Goal: Task Accomplishment & Management: Use online tool/utility

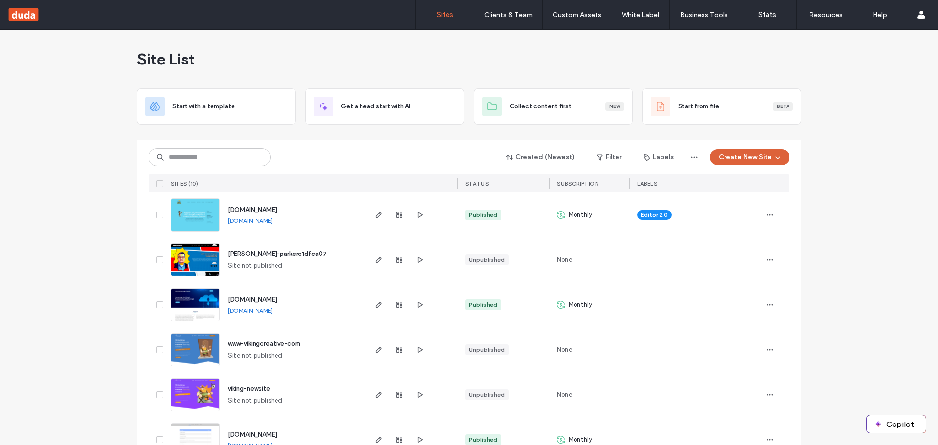
click at [758, 159] on button "Create New Site" at bounding box center [750, 157] width 80 height 16
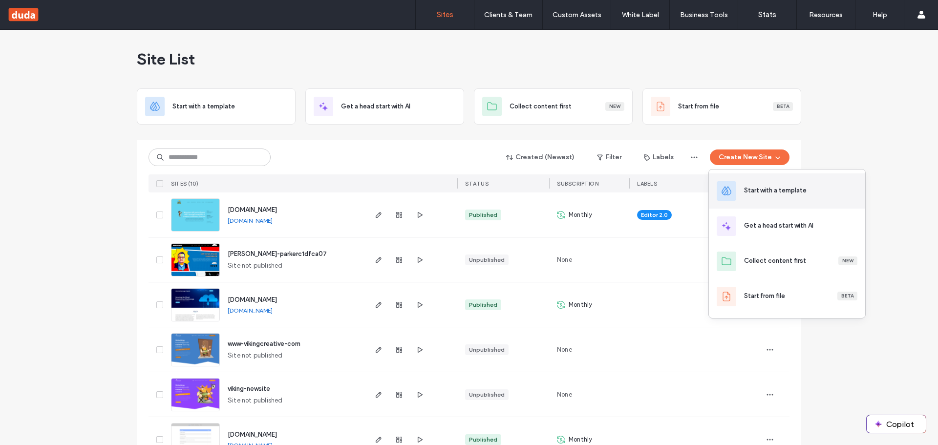
click at [775, 192] on div "Start with a template" at bounding box center [775, 191] width 63 height 10
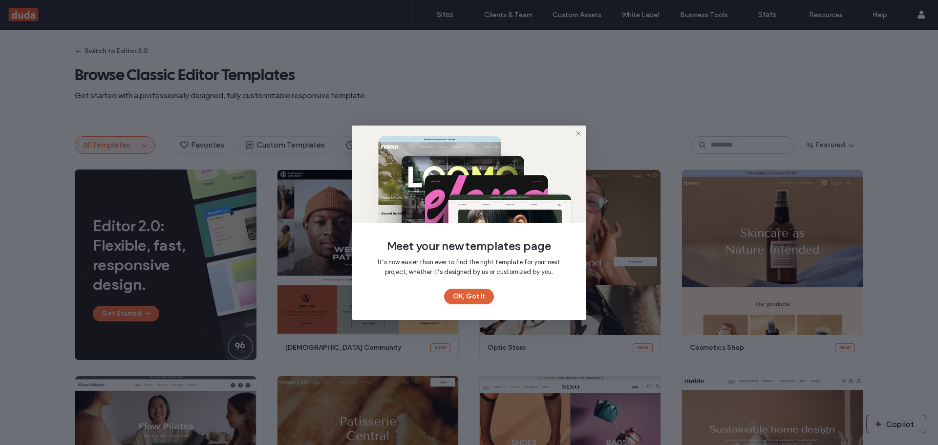
click at [468, 294] on button "OK, Got It" at bounding box center [469, 297] width 50 height 16
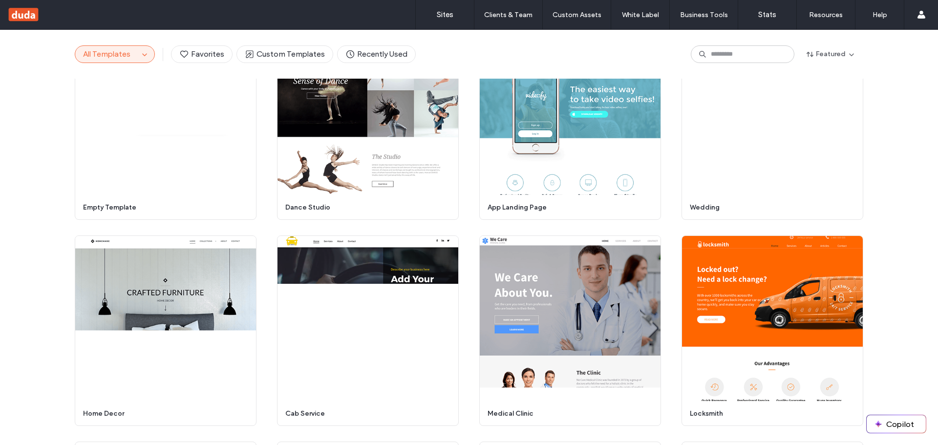
scroll to position [3645, 0]
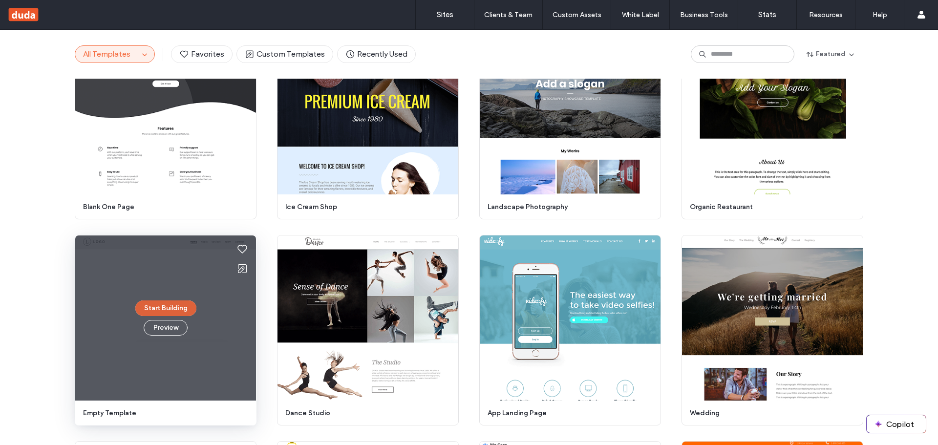
click at [157, 308] on button "Start Building" at bounding box center [165, 308] width 61 height 16
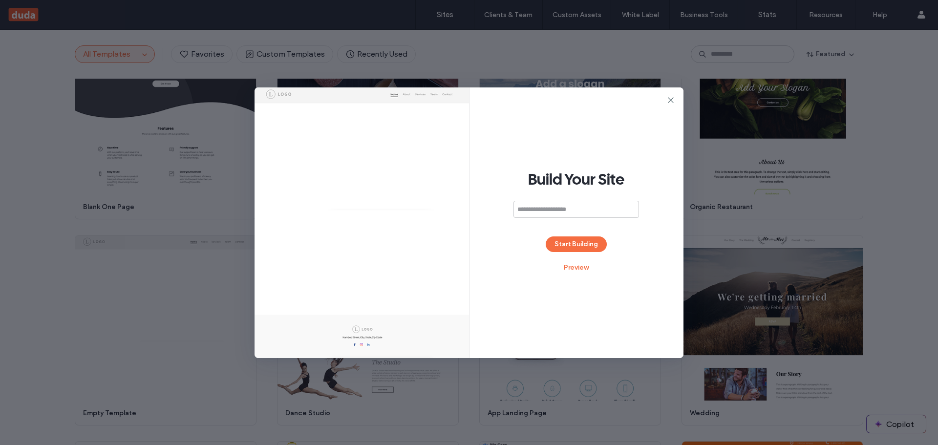
click at [553, 209] on input at bounding box center [576, 209] width 126 height 17
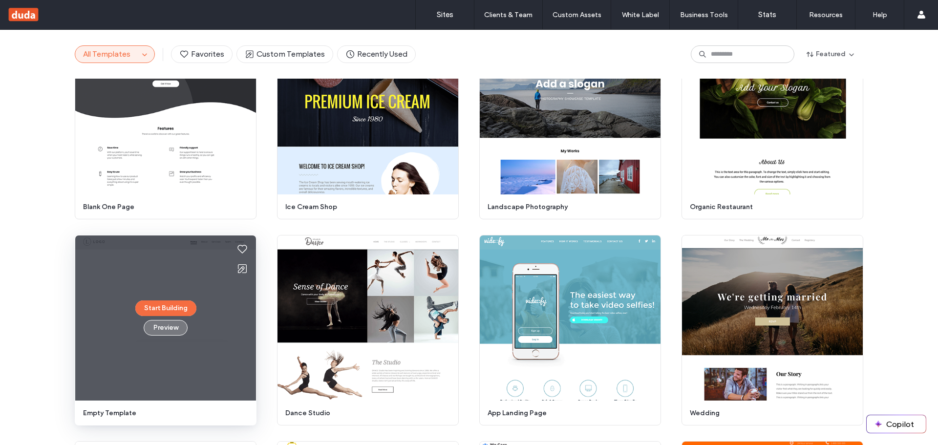
click at [170, 324] on button "Preview" at bounding box center [166, 328] width 44 height 16
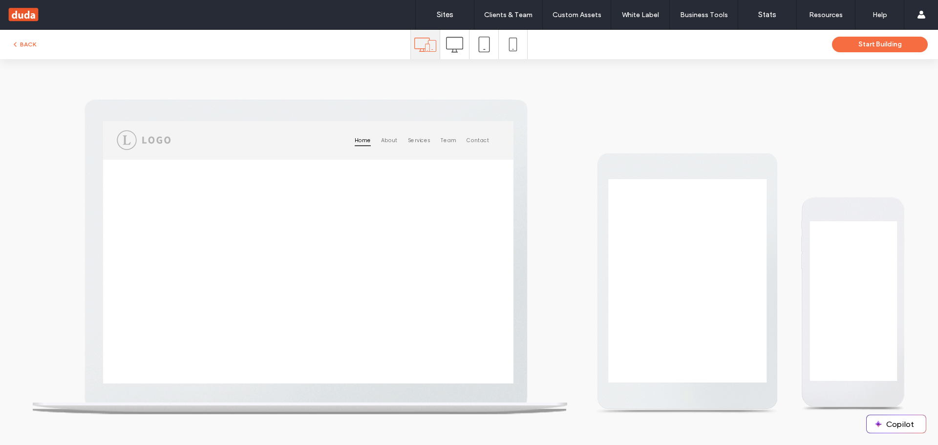
scroll to position [0, 0]
click at [451, 48] on icon at bounding box center [454, 44] width 17 height 17
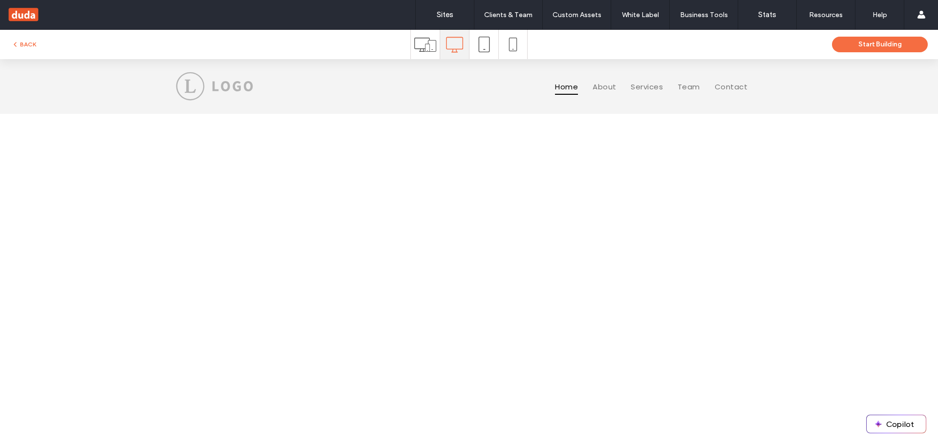
click at [479, 43] on icon at bounding box center [484, 45] width 16 height 16
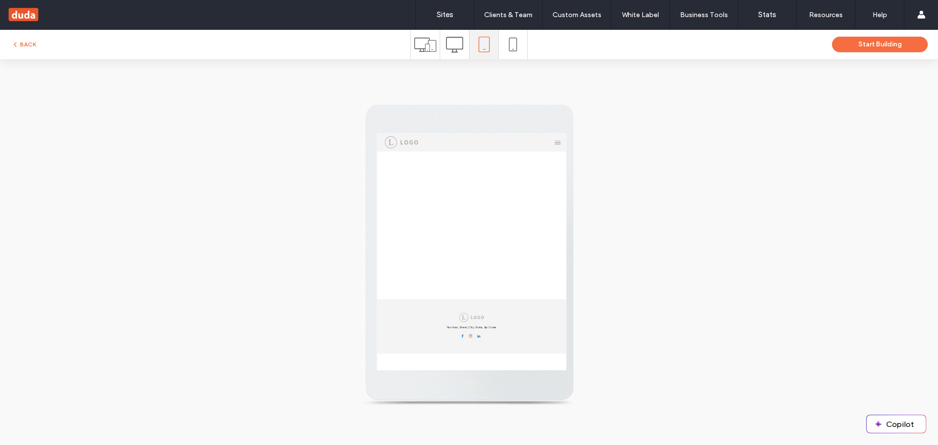
click at [405, 48] on div "BACK" at bounding box center [205, 45] width 410 height 12
click at [422, 44] on icon at bounding box center [425, 45] width 22 height 22
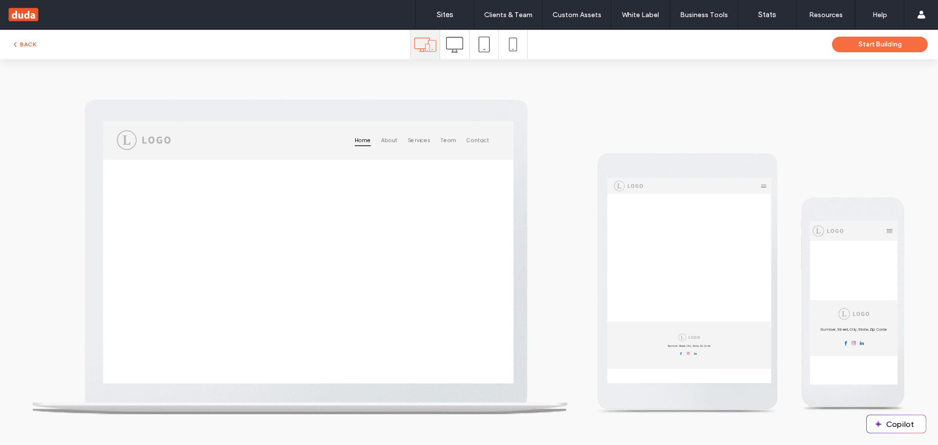
click at [15, 42] on icon "button" at bounding box center [15, 45] width 8 height 8
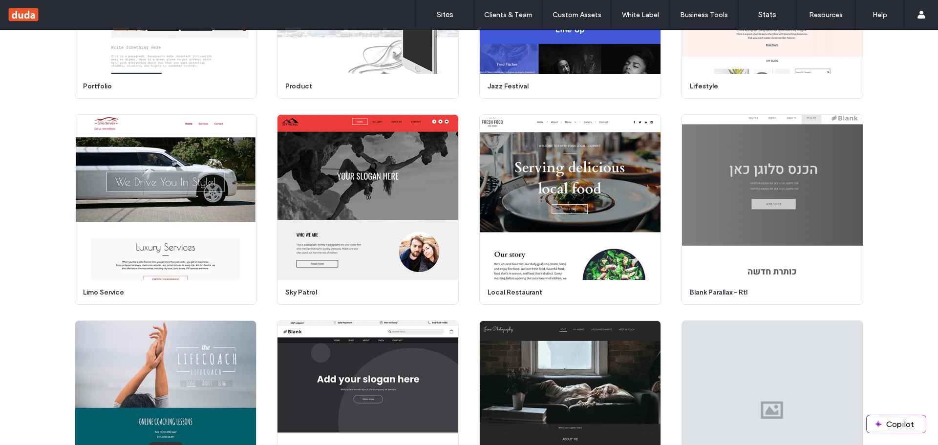
scroll to position [6527, 0]
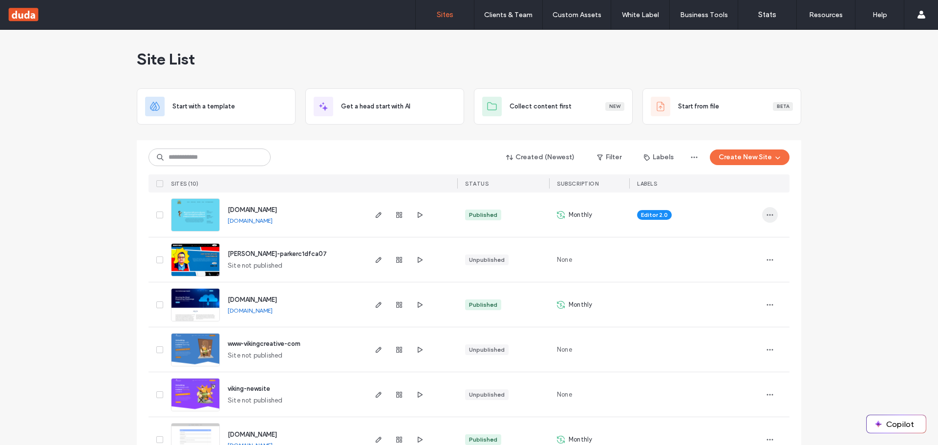
click at [773, 216] on div at bounding box center [775, 214] width 27 height 44
click at [769, 216] on icon "button" at bounding box center [770, 215] width 8 height 8
click at [868, 209] on div "Site List Start with a template Get a head start with AI Collect content first …" at bounding box center [469, 342] width 938 height 624
click at [772, 155] on span "button" at bounding box center [777, 157] width 10 height 15
click at [795, 187] on div "Start with a template" at bounding box center [775, 191] width 63 height 10
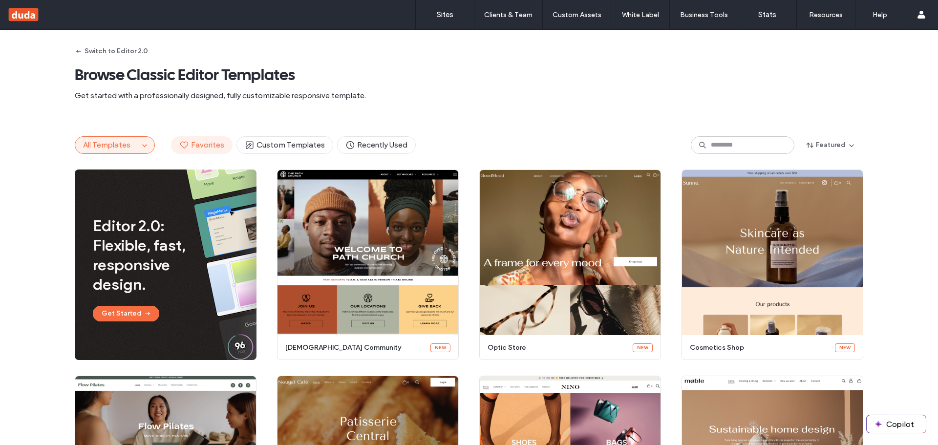
click at [211, 148] on span "Favorites" at bounding box center [201, 145] width 45 height 11
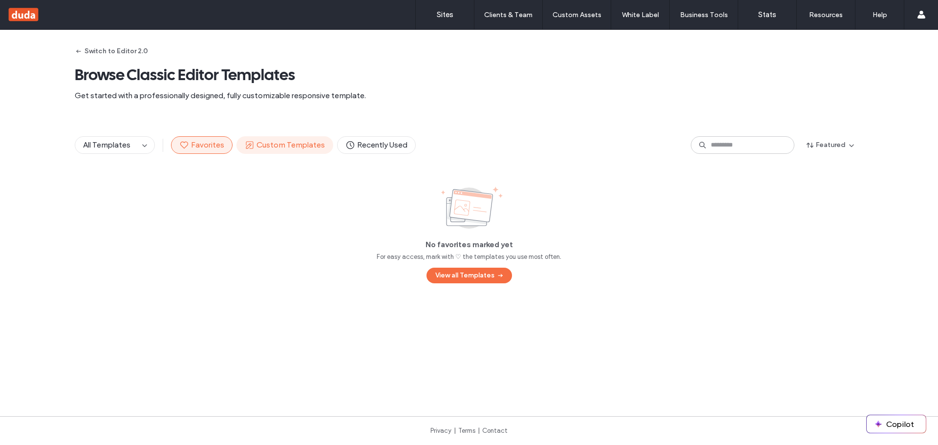
click at [278, 146] on span "Custom Templates" at bounding box center [285, 145] width 80 height 11
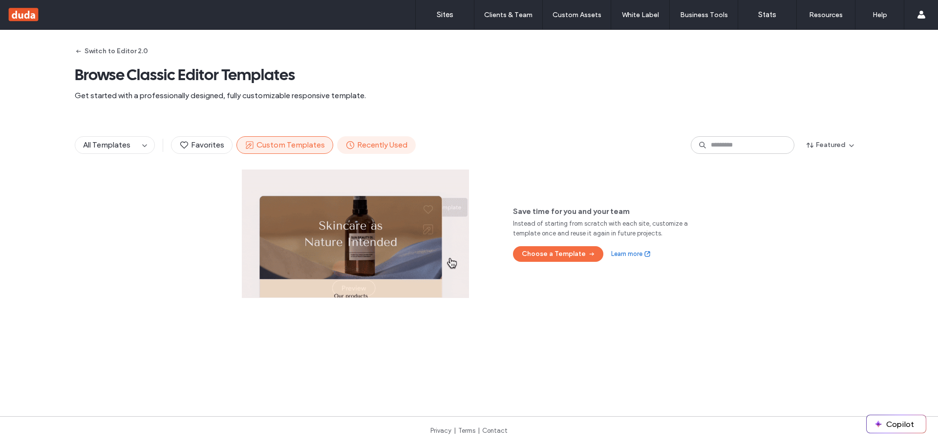
click at [364, 149] on span "Recently Used" at bounding box center [376, 145] width 62 height 11
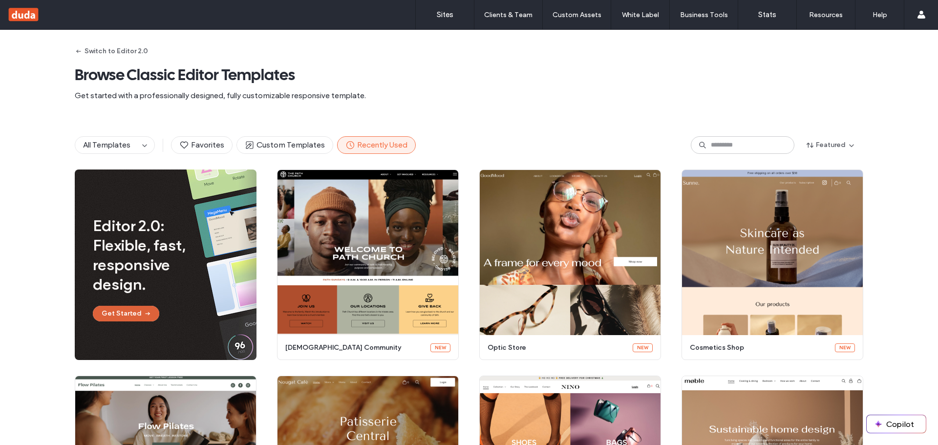
click at [133, 316] on button "Get Started" at bounding box center [126, 314] width 66 height 16
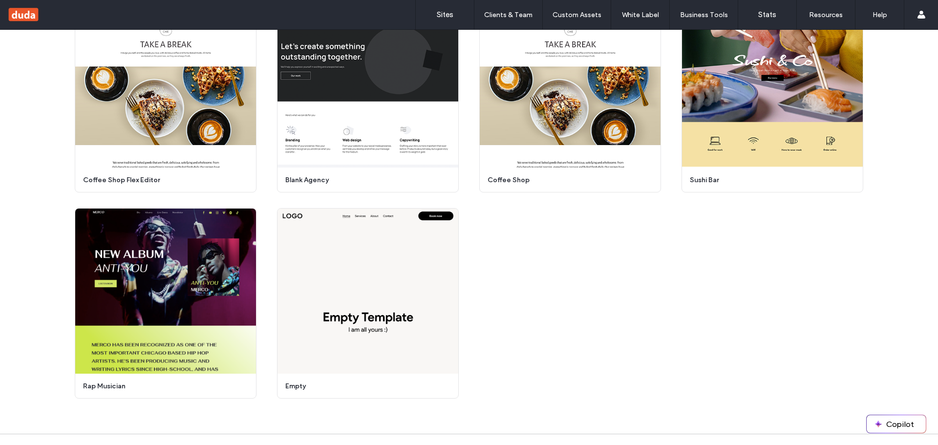
scroll to position [3022, 0]
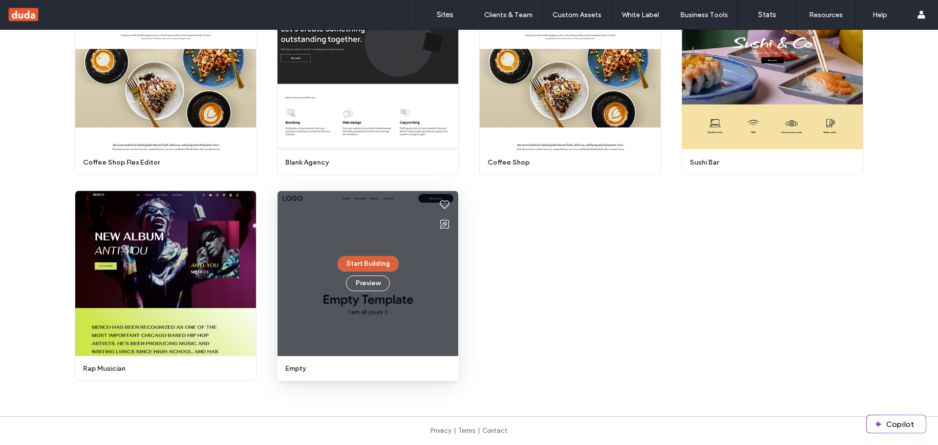
click at [361, 262] on button "Start Building" at bounding box center [368, 264] width 61 height 16
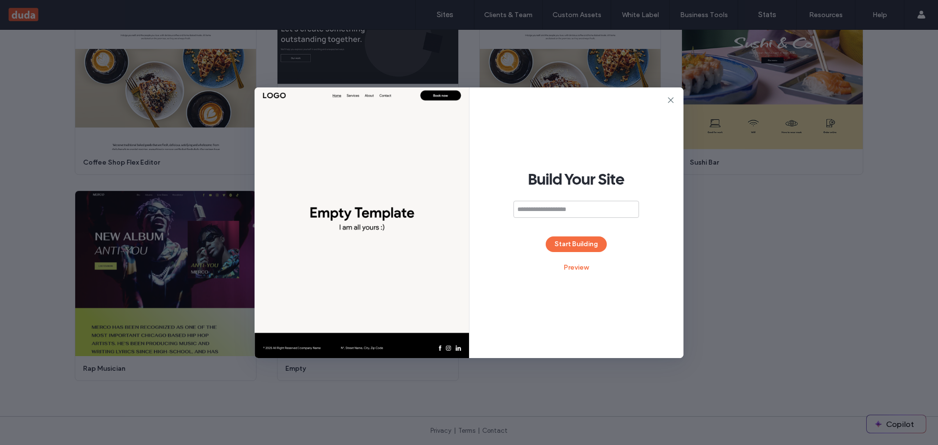
click at [563, 214] on input at bounding box center [576, 209] width 126 height 17
type input "*********"
click at [561, 246] on button "Start Building" at bounding box center [576, 244] width 61 height 16
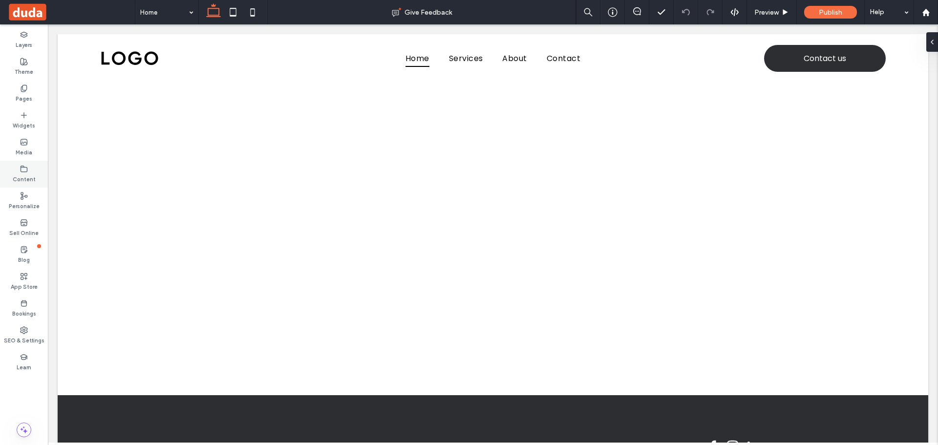
click at [29, 180] on label "Content" at bounding box center [24, 178] width 23 height 11
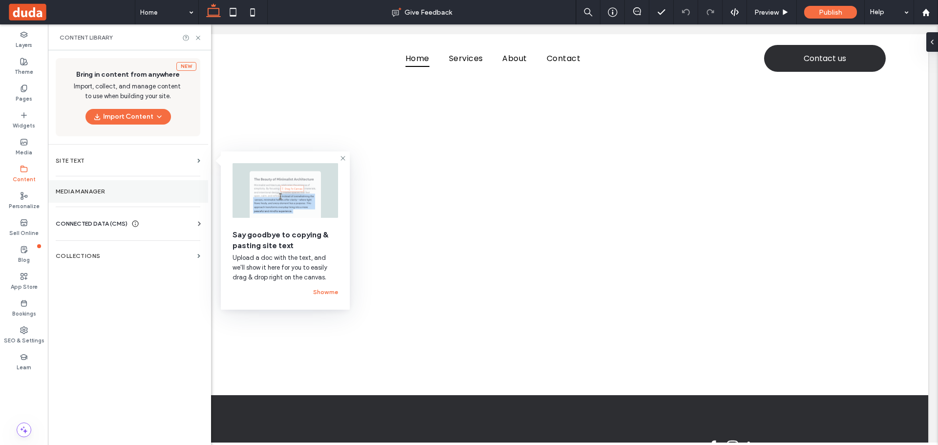
click at [114, 190] on label "Media Manager" at bounding box center [128, 191] width 145 height 7
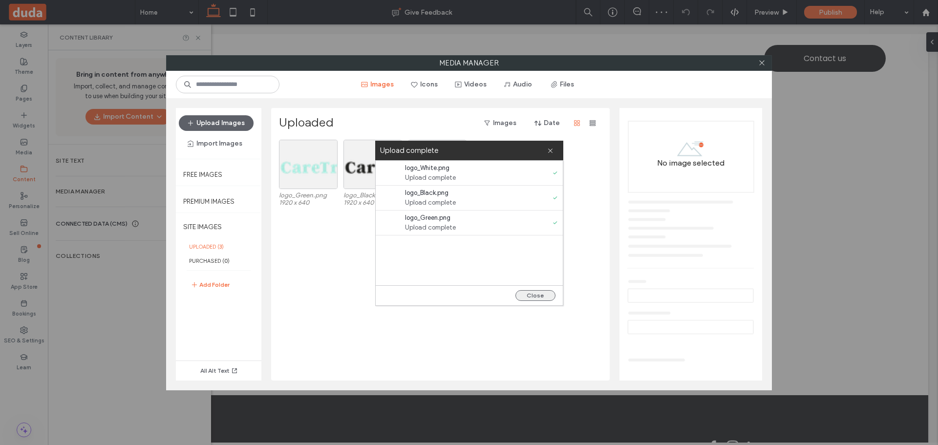
click at [548, 293] on button "Close" at bounding box center [535, 295] width 40 height 11
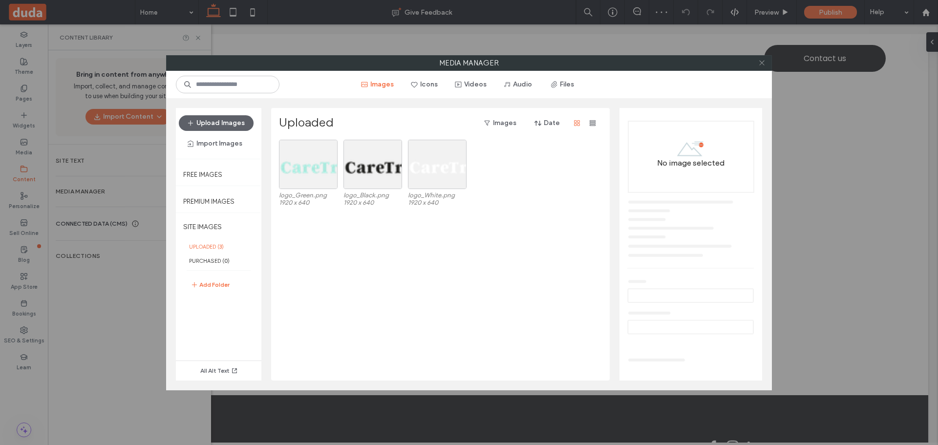
click at [761, 65] on icon at bounding box center [761, 62] width 7 height 7
